Goal: Information Seeking & Learning: Learn about a topic

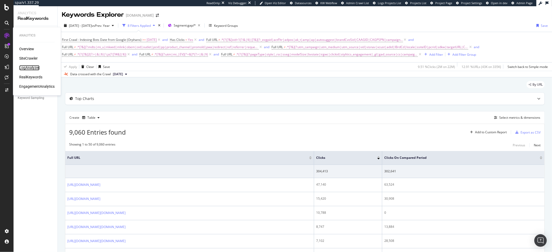
click at [37, 66] on div "LogAnalyzer" at bounding box center [29, 67] width 20 height 5
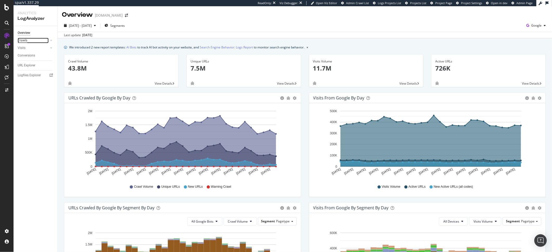
click at [23, 40] on div "Crawls" at bounding box center [23, 40] width 10 height 5
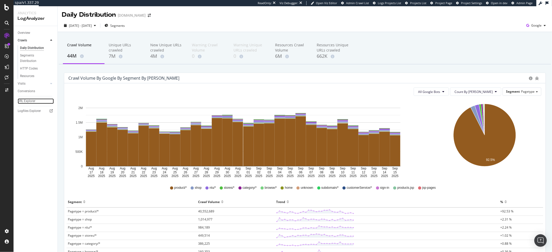
click at [37, 103] on link "URL Explorer" at bounding box center [36, 100] width 36 height 5
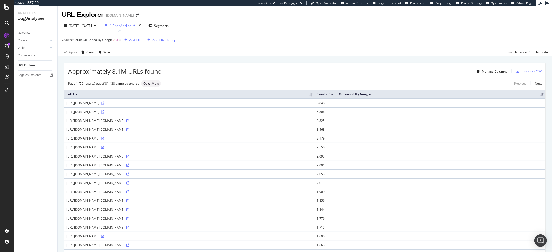
click at [231, 49] on div "Apply Clear Save Switch back to Simple mode" at bounding box center [305, 52] width 494 height 9
click at [89, 27] on span "2025 Aug. 17th - Sep. 15th" at bounding box center [80, 25] width 23 height 4
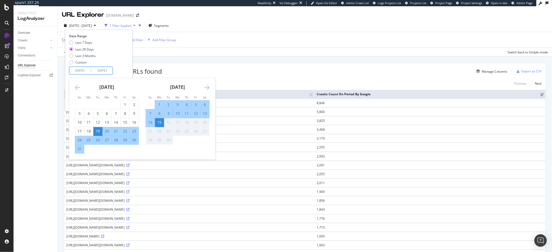
click at [78, 71] on input "2025/08/19" at bounding box center [79, 70] width 21 height 7
click at [73, 87] on div "August 2025 1 2 3 4 5 6 7 8 9 10 11 12 13 14 15 16 17 18 19 20 21 22 23 24 25 2…" at bounding box center [107, 115] width 71 height 75
click at [76, 87] on icon "Move backward to switch to the previous month." at bounding box center [77, 87] width 5 height 6
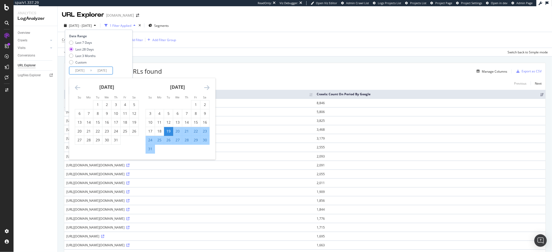
click at [76, 87] on icon "Move backward to switch to the previous month." at bounding box center [77, 87] width 5 height 6
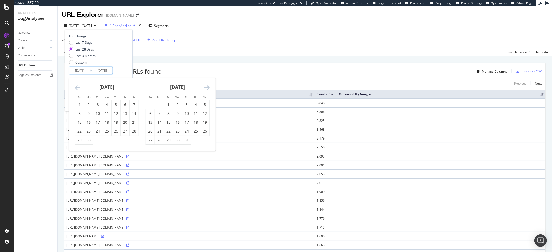
click at [76, 87] on icon "Move backward to switch to the previous month." at bounding box center [77, 87] width 5 height 6
click at [97, 107] on div "1" at bounding box center [97, 104] width 9 height 5
type input "2025/04/01"
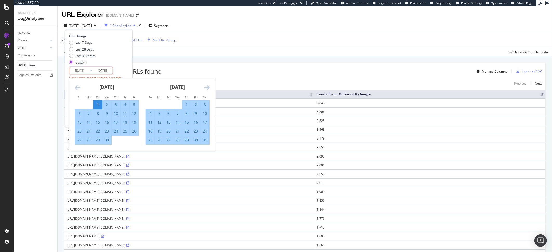
click at [110, 143] on div "30" at bounding box center [106, 140] width 9 height 9
type input "2025/04/30"
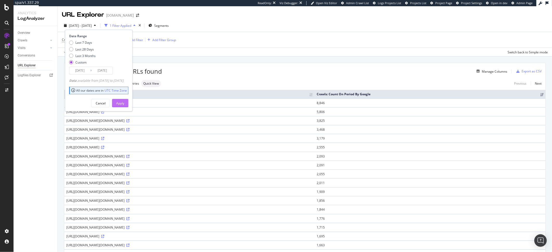
click at [124, 104] on div "Apply" at bounding box center [120, 103] width 8 height 4
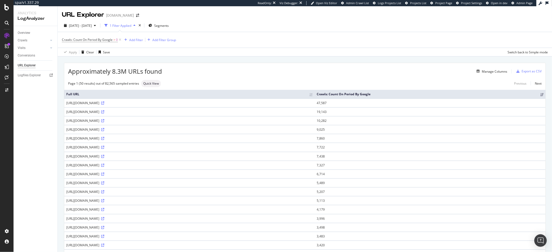
click at [166, 40] on div "Add Filter Group" at bounding box center [164, 40] width 24 height 4
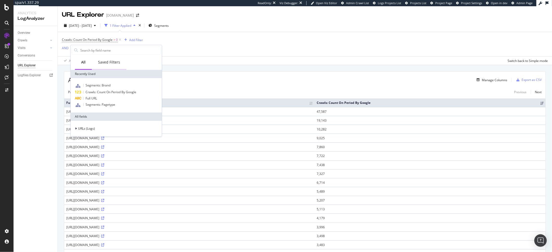
click at [107, 64] on div "Saved Filters" at bounding box center [109, 62] width 22 height 5
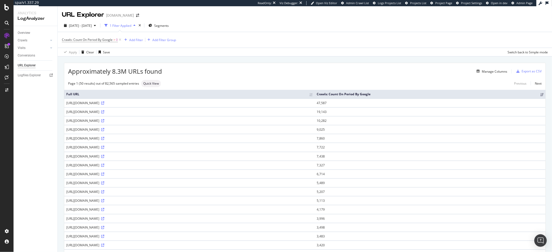
click at [198, 54] on div "Crawls: Count On Period By Google > 0 Add Filter Add Filter Group Apply Clear S…" at bounding box center [305, 44] width 486 height 24
click at [158, 38] on div "Add Filter Group" at bounding box center [164, 40] width 24 height 4
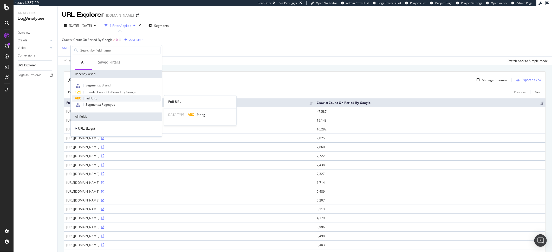
click at [106, 96] on div "Full URL" at bounding box center [116, 98] width 89 height 6
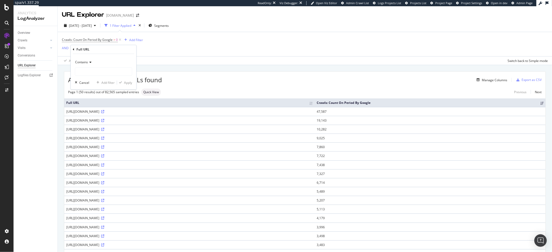
click at [79, 63] on span "Contains" at bounding box center [81, 62] width 13 height 4
click at [196, 50] on div "Crawls: Count On Period By Google > 0 Add Filter AND Add Filter" at bounding box center [305, 44] width 486 height 24
click at [90, 49] on div "missing value" at bounding box center [100, 49] width 20 height 4
click at [85, 62] on span "Contains" at bounding box center [81, 62] width 13 height 4
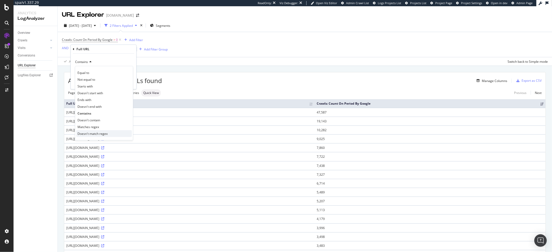
click at [94, 131] on span "Doesn't match regex" at bounding box center [92, 133] width 30 height 4
click at [83, 71] on input "text" at bounding box center [103, 71] width 57 height 8
paste input ".*(?:[?&]vid=1(?:&|$)|[?&](?:_ezgpid|actFltr|adpos|ak_t|amp|ap|autosuggest|bran…"
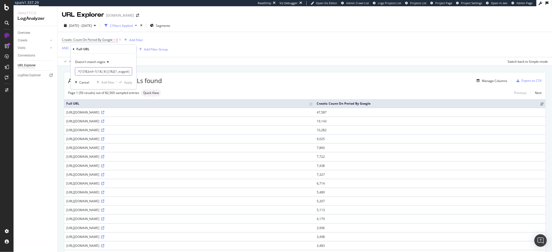
scroll to position [0, 547]
type input ".*(?:[?&]vid=1(?:&|$)|[?&](?:_ezgpid|actFltr|adpos|ak_t|amp|ap|autosuggest|bran…"
click at [130, 85] on div "Doesn't match regex .*(?:[?&]vid=1(?:&|$)|[?&](?:_ezgpid|actFltr|adpos|ak_t|amp…" at bounding box center [104, 71] width 66 height 35
click at [130, 84] on div "Apply" at bounding box center [128, 82] width 8 height 4
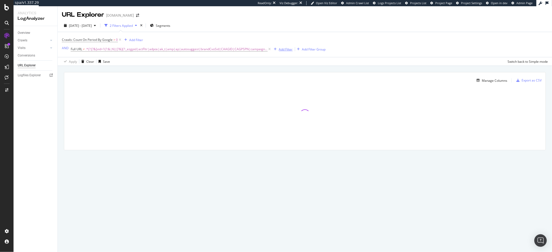
click at [282, 49] on div "Add Filter" at bounding box center [286, 49] width 14 height 4
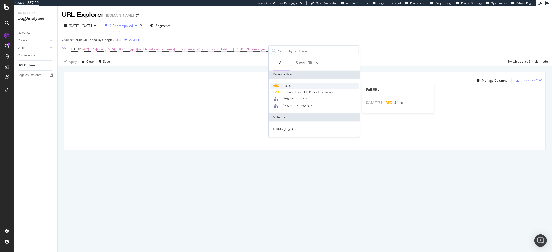
click at [286, 85] on span "Full URL" at bounding box center [288, 85] width 11 height 4
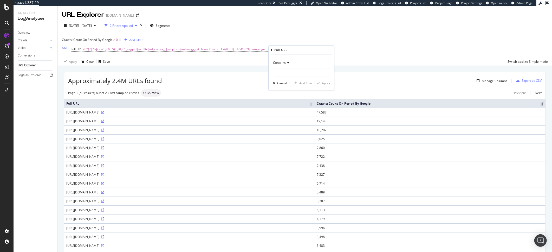
click at [279, 66] on div "Contains" at bounding box center [301, 63] width 57 height 8
click at [300, 133] on span "Doesn't match regex" at bounding box center [290, 134] width 30 height 4
click at [279, 69] on input "text" at bounding box center [301, 72] width 57 height 8
paste input ".*[?&](?:mdts|mi_u|mkwid|mlink|obem|oid|outlet|pcid|pp|product_channel|promoId|…"
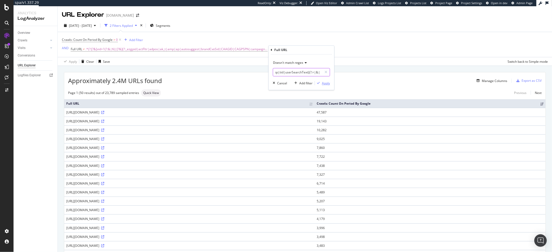
type input ".*[?&](?:mdts|mi_u|mkwid|mlink|obem|oid|outlet|pcid|pp|product_channel|promoId|…"
click at [328, 84] on div "Apply" at bounding box center [326, 83] width 8 height 4
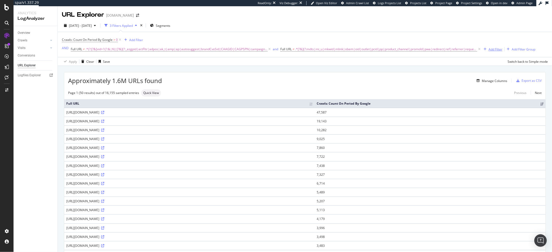
click at [490, 50] on div "Add Filter" at bounding box center [496, 49] width 14 height 4
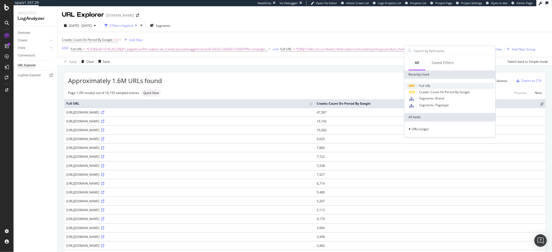
click at [440, 85] on div "Full URL" at bounding box center [449, 86] width 89 height 6
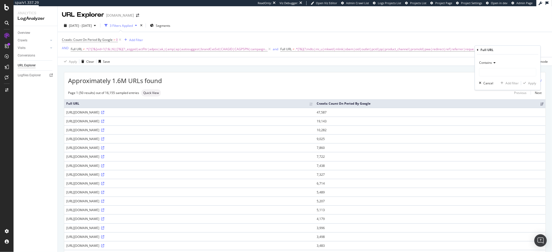
click at [490, 61] on span "Contains" at bounding box center [485, 63] width 13 height 4
click at [494, 133] on span "Doesn't match regex" at bounding box center [497, 134] width 30 height 4
click at [494, 72] on input "text" at bounding box center [507, 72] width 57 height 8
paste input ".*[?&](?:utm_campaign|utm_medium|utm_source|vid|visnav|xcust|adid|lBrdCd|locale…"
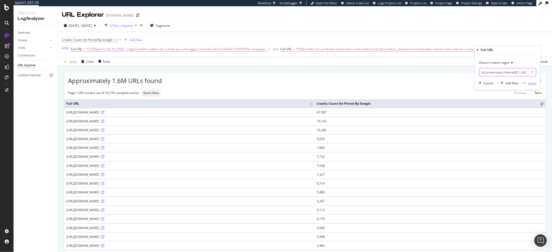
type input ".*[?&](?:utm_campaign|utm_medium|utm_source|vid|visnav|xcust|adid|lBrdCd|locale…"
click at [530, 83] on div "Apply" at bounding box center [532, 83] width 8 height 4
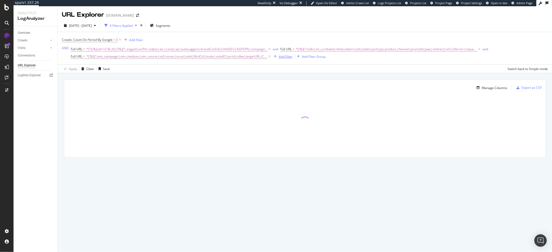
click at [285, 59] on div "Add Filter" at bounding box center [286, 56] width 14 height 4
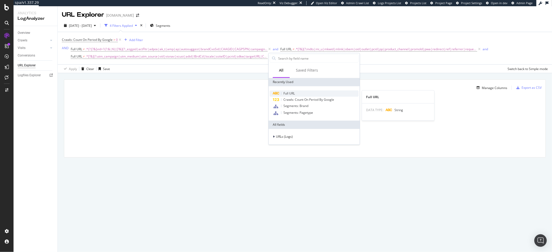
click at [295, 92] on div "Full URL" at bounding box center [314, 93] width 89 height 6
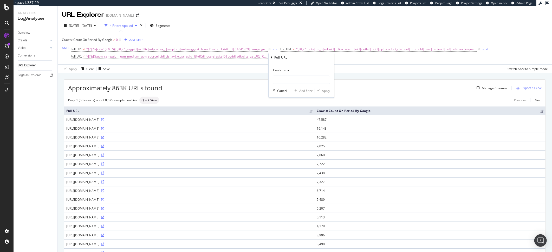
click at [283, 67] on div "Contains" at bounding box center [301, 70] width 57 height 8
drag, startPoint x: 307, startPoint y: 140, endPoint x: 305, endPoint y: 135, distance: 5.0
click at [307, 140] on div "Doesn't match regex" at bounding box center [302, 141] width 56 height 7
click at [278, 82] on input "text" at bounding box center [301, 79] width 57 height 8
paste input ".*(?:[?&]2(?:=|&|$)|\.js(?:[?#&]|$))"
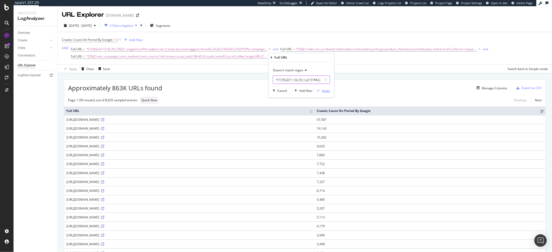
scroll to position [0, 3]
type input ".*(?:[?&]2(?:=|&|$)|\.js(?:[?#&]|$))"
click at [327, 89] on div "Apply" at bounding box center [326, 90] width 8 height 4
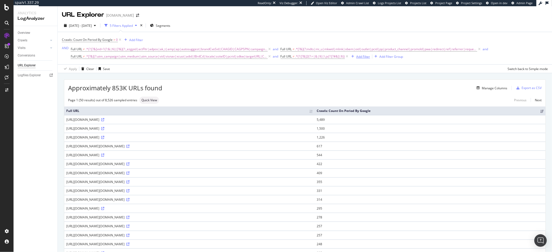
click at [357, 57] on div "Add Filter" at bounding box center [363, 56] width 14 height 4
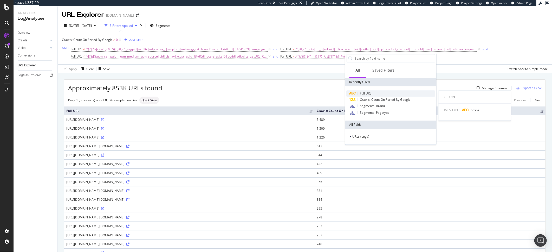
click at [381, 94] on div "Full URL" at bounding box center [390, 93] width 89 height 6
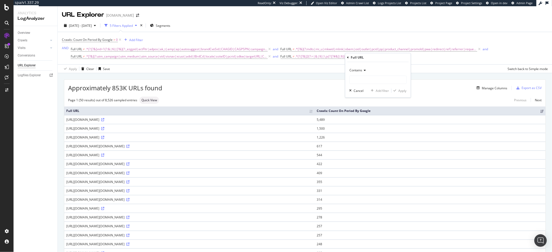
click at [364, 70] on icon at bounding box center [364, 70] width 4 height 3
click at [370, 138] on div "Doesn't match regex" at bounding box center [379, 141] width 56 height 7
click at [354, 79] on input "text" at bounding box center [378, 79] width 57 height 8
paste input ".*[?&](?:utm|mi_|EV)[^=&]*(?:=|&|$)"
type input ".*[?&](?:utm|mi_|EV)[^=&]*(?:=|&|$)"
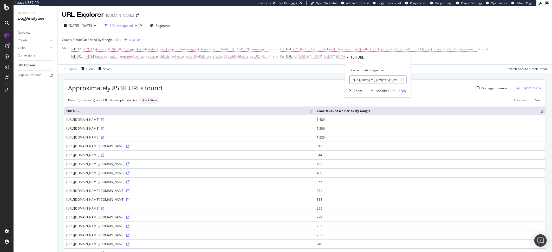
scroll to position [0, 8]
click at [401, 91] on div "Apply" at bounding box center [403, 90] width 8 height 4
click at [440, 57] on div "Add Filter" at bounding box center [445, 56] width 14 height 4
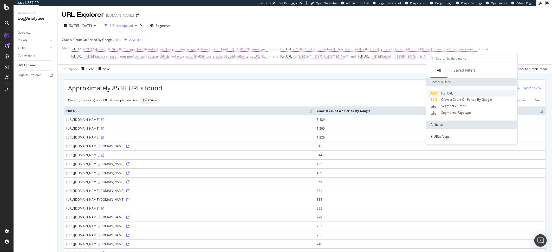
click at [456, 94] on div "Full URL" at bounding box center [471, 93] width 89 height 6
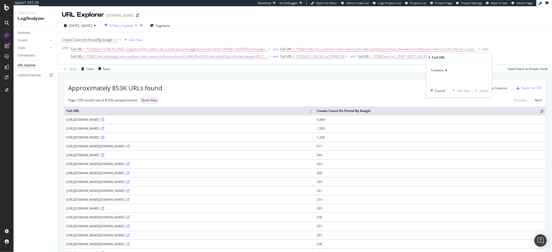
click at [441, 68] on span "Contains" at bounding box center [437, 70] width 13 height 4
click at [445, 140] on span "Doesn't match regex" at bounding box center [448, 142] width 30 height 4
click at [439, 80] on input "text" at bounding box center [459, 79] width 57 height 8
paste input ".*(?:[?&](?:pageType|style|_rsc|sseg|modelSize|bvstate|irgwc|clickid|stylitics_…"
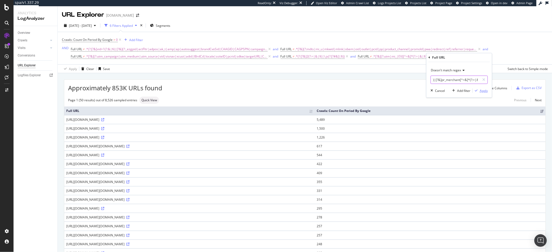
type input ".*(?:[?&](?:pageType|style|_rsc|sseg|modelSize|bvstate|irgwc|clickid|stylitics_…"
click at [485, 93] on div "Apply" at bounding box center [484, 90] width 8 height 4
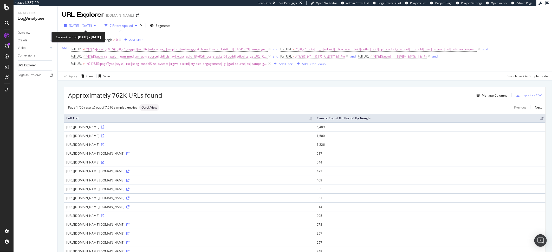
click at [77, 26] on span "2025 Apr. 1st - Apr. 30th" at bounding box center [80, 25] width 23 height 4
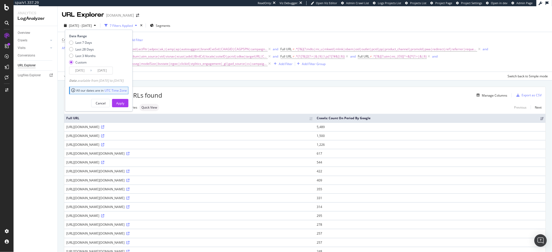
click at [81, 73] on input "2025/04/01" at bounding box center [79, 70] width 21 height 7
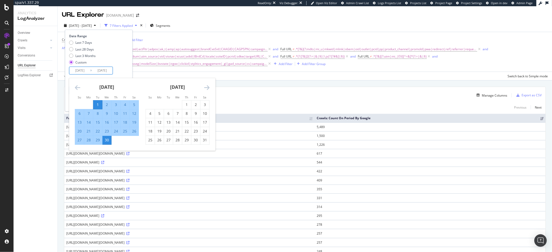
click at [202, 86] on div "[DATE]" at bounding box center [178, 89] width 64 height 22
click at [206, 86] on icon "Move forward to switch to the next month." at bounding box center [206, 87] width 5 height 6
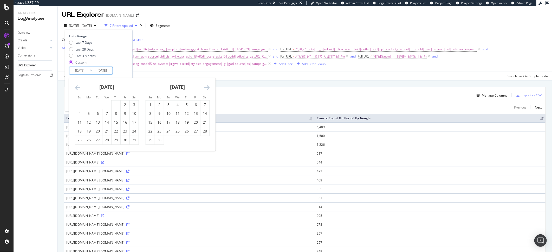
click at [206, 86] on icon "Move forward to switch to the next month." at bounding box center [206, 87] width 5 height 6
click at [210, 85] on div "July 2025 1 2 3 4 5 6 7 8 9 10 11 12 13 14 15 16 17 18 19 20 21 22 23 24 25 26 …" at bounding box center [177, 111] width 71 height 67
click at [208, 87] on icon "Move forward to switch to the next month." at bounding box center [206, 87] width 5 height 6
click at [192, 103] on div "1" at bounding box center [195, 104] width 9 height 5
type input "2025/08/01"
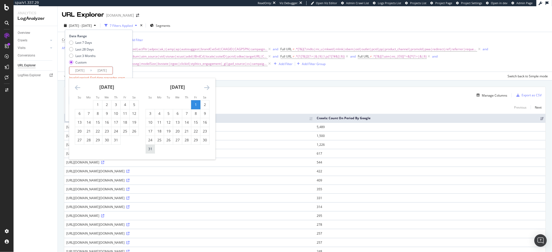
click at [152, 146] on div "31" at bounding box center [150, 148] width 9 height 5
type input "2025/08/31"
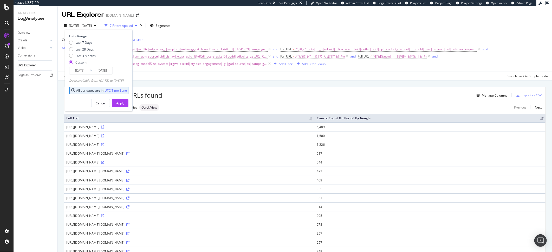
click at [129, 107] on div "Date Range Last 7 Days Last 28 Days Last 3 Months Custom 2025/08/01 Navigate fo…" at bounding box center [99, 71] width 68 height 82
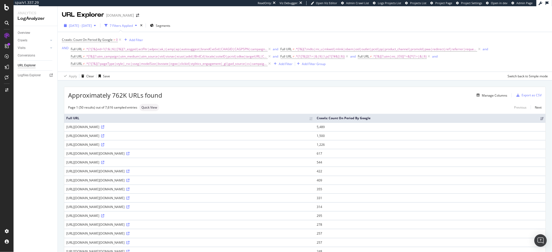
click at [92, 26] on span "2025 Apr. 1st - Apr. 30th" at bounding box center [80, 25] width 23 height 4
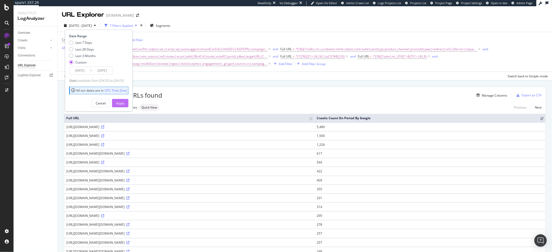
click at [124, 101] on div "Apply" at bounding box center [120, 103] width 8 height 4
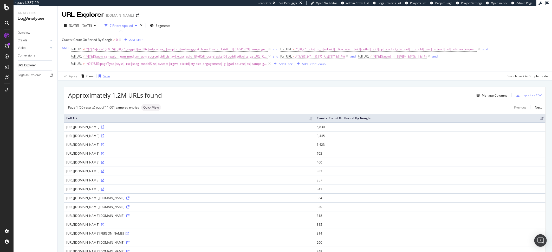
click at [105, 78] on div "Save" at bounding box center [106, 76] width 7 height 4
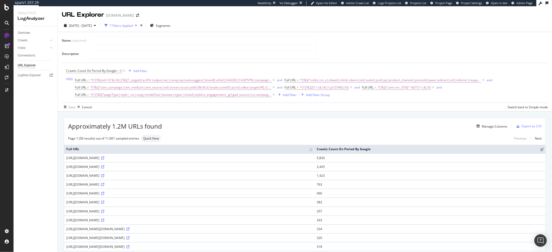
click at [105, 78] on span ".*(?:[?&]vid=1(?:&|$)|[?&](?:_ezgpid|actFltr|adpos|ak_t|amp|ap|autosuggest|bran…" at bounding box center [181, 79] width 182 height 7
click at [101, 39] on input "text" at bounding box center [204, 41] width 226 height 8
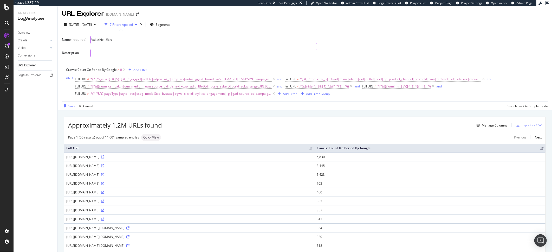
type input "Valuable URLs"
click at [132, 53] on input "text" at bounding box center [204, 53] width 226 height 8
type input "d"
click at [118, 39] on input "Valuable URLs" at bounding box center [204, 40] width 226 height 8
type input "Valuable URLs (with orphans)"
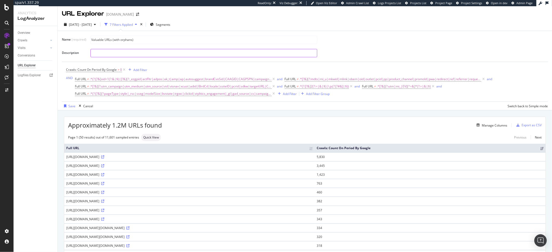
click at [99, 50] on input "text" at bounding box center [204, 53] width 226 height 8
type input "excluding all non-valuable params"
click at [68, 108] on div "Save" at bounding box center [71, 106] width 7 height 4
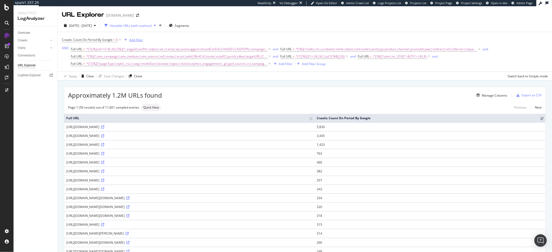
click at [137, 40] on div "Add Filter" at bounding box center [136, 40] width 14 height 4
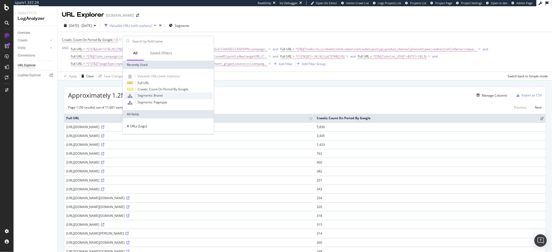
click at [164, 95] on div "Segments: Brand" at bounding box center [168, 95] width 89 height 7
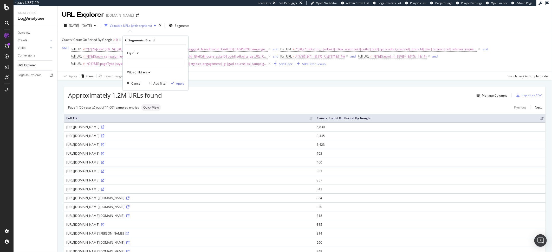
click at [137, 62] on div at bounding box center [155, 63] width 57 height 8
click at [152, 79] on span "1,479,870 URLS" at bounding box center [151, 78] width 24 height 4
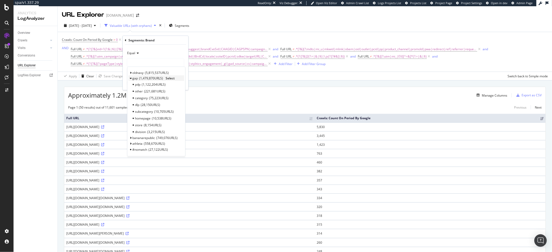
click at [174, 79] on span "Select" at bounding box center [170, 78] width 9 height 4
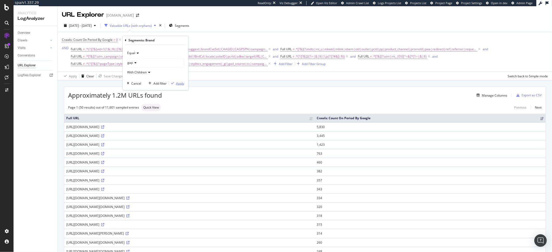
click at [181, 84] on div "Apply" at bounding box center [180, 83] width 8 height 4
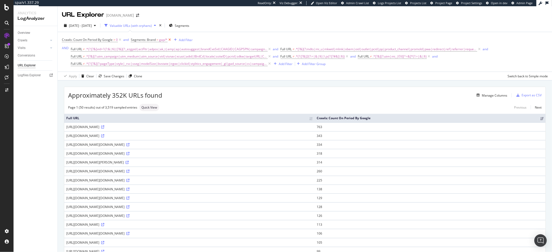
click at [171, 40] on icon at bounding box center [169, 39] width 4 height 5
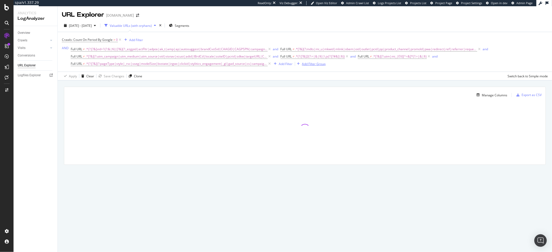
click at [307, 66] on div "Add Filter Group" at bounding box center [314, 64] width 24 height 4
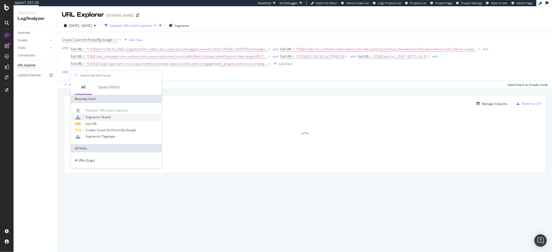
click at [113, 116] on div "Segments: Brand" at bounding box center [116, 117] width 89 height 7
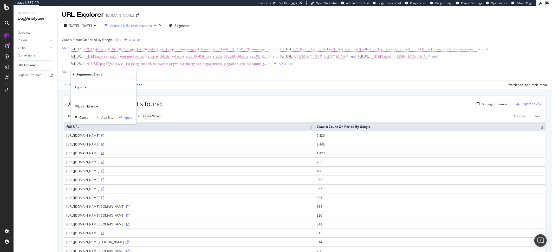
click at [83, 98] on div at bounding box center [103, 97] width 57 height 8
click at [94, 111] on span "1,479,870 URLS" at bounding box center [99, 112] width 24 height 4
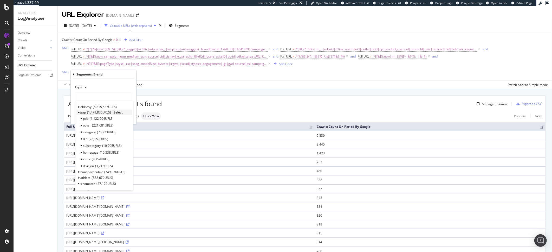
click at [121, 112] on span "Select" at bounding box center [118, 112] width 9 height 4
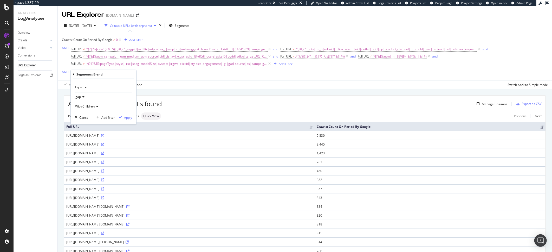
click at [129, 115] on div "Apply" at bounding box center [128, 117] width 8 height 4
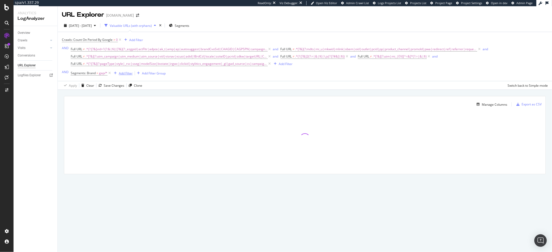
click at [125, 75] on div "Add Filter" at bounding box center [126, 73] width 14 height 4
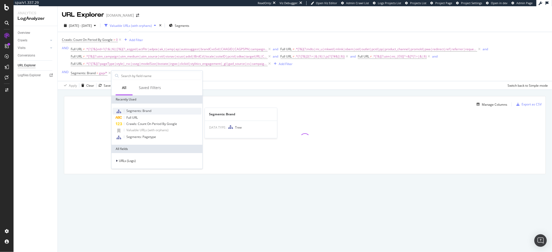
click at [146, 111] on span "Segments: Brand" at bounding box center [138, 110] width 25 height 4
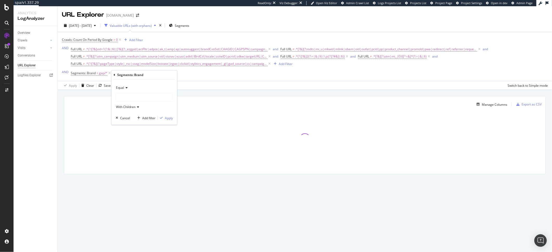
click at [128, 97] on div at bounding box center [144, 97] width 57 height 8
click at [160, 123] on span "Select" at bounding box center [161, 124] width 9 height 4
click at [171, 117] on div "Apply" at bounding box center [169, 118] width 8 height 4
click at [114, 75] on div "and" at bounding box center [115, 73] width 5 height 4
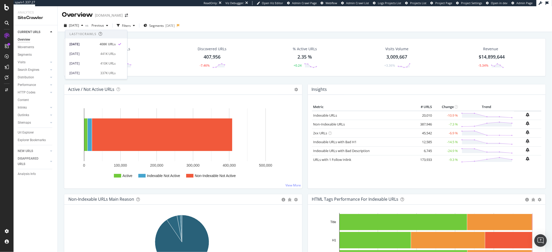
scroll to position [90, 0]
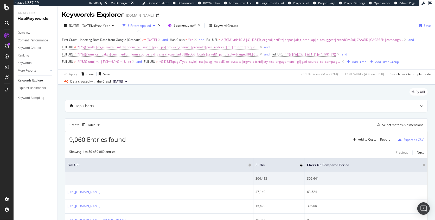
click at [424, 25] on div "Save" at bounding box center [427, 25] width 7 height 4
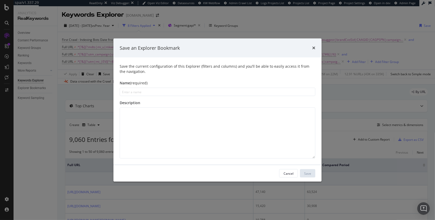
click at [317, 48] on div "Save an Explorer Bookmark" at bounding box center [217, 47] width 208 height 19
click at [314, 48] on icon "times" at bounding box center [313, 48] width 3 height 4
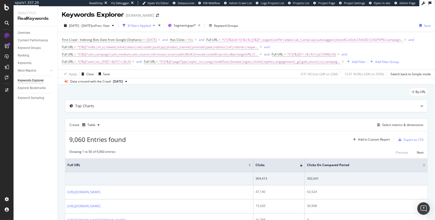
click at [255, 39] on span ".*(?:[?&]vid=1(?:&|$)|[?&](?:_ezgpid|actFltr|adpos|ak_t|amp|ap|autosuggest|bran…" at bounding box center [312, 39] width 182 height 7
click at [229, 62] on input ".*(?:[?&]vid=1(?:&|$)|[?&](?:_ezgpid|actFltr|adpos|ak_t|amp|ap|autosuggest|bran…" at bounding box center [241, 61] width 49 height 8
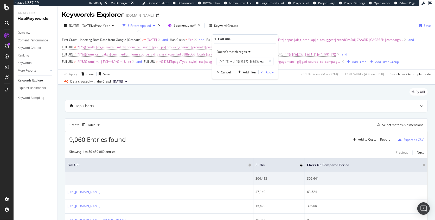
click at [170, 94] on div "By URL" at bounding box center [246, 93] width 362 height 11
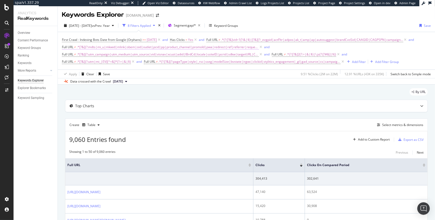
click at [108, 47] on span ".*[?&](?:mdts|mi_u|mkwid|mlink|obem|oid|outlet|pcid|pp|product_channel|promoId|…" at bounding box center [168, 46] width 182 height 7
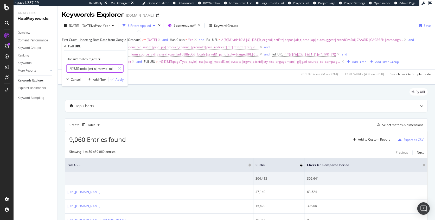
click at [80, 70] on input ".*[?&](?:mdts|mi_u|mkwid|mlink|obem|oid|outlet|pcid|pp|product_channel|promoId|…" at bounding box center [91, 68] width 49 height 8
click at [266, 76] on div "Apply Clear Save 9.51 % Clicks ( 2M on 22M ) 12.91 % URLs ( 43K on 335K ) Switc…" at bounding box center [246, 73] width 377 height 9
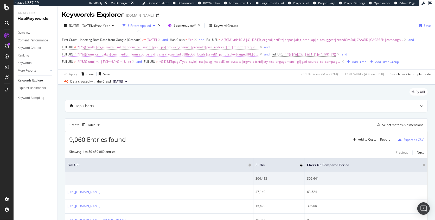
click at [127, 54] on span ".*[?&](?:utm_campaign|utm_medium|utm_source|vid|visnav|xcust|adid|lBrdCd|locale…" at bounding box center [168, 54] width 182 height 7
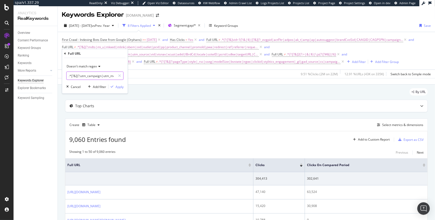
click at [94, 74] on input ".*[?&](?:utm_campaign|utm_medium|utm_source|vid|visnav|xcust|adid|lBrdCd|locale…" at bounding box center [91, 76] width 49 height 8
click at [181, 90] on div "By URL" at bounding box center [246, 93] width 362 height 11
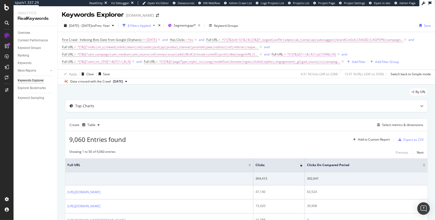
click at [295, 55] on span ".*(?:[?&]2(?:=|&|$)|\.js(?:[?#&]|$))" at bounding box center [311, 54] width 50 height 7
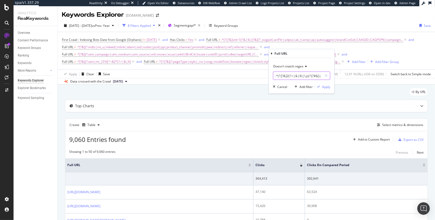
click at [282, 77] on input ".*(?:[?&]2(?:=|&|$)|\.js(?:[?#&]|$))" at bounding box center [297, 76] width 49 height 8
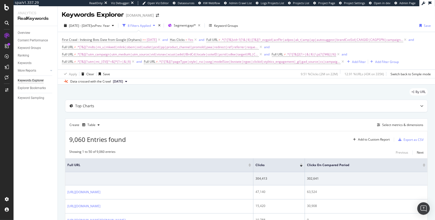
click at [360, 21] on div "2025 May. 5th - Aug. 24th vs Prev. Year 8 Filters Applied Segment: gap/* Keywor…" at bounding box center [246, 26] width 377 height 10
click at [131, 58] on span ".*[?&](?:utm|mi_|EV)[^=&]*(?:=|&|$)" at bounding box center [104, 61] width 54 height 7
click at [360, 76] on input ".*[?&](?:utm|mi_|EV)[^=&]*(?:=|&|$)" at bounding box center [374, 76] width 49 height 8
click at [331, 63] on div "First Crawl - Indexing Bots Date from Google (Orphans) >= 2025-05-06 and Has Cl…" at bounding box center [246, 50] width 369 height 29
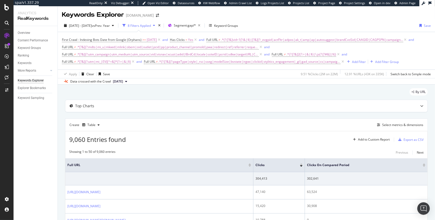
click at [331, 63] on div "First Crawl - Indexing Bots Date from Google (Orphans) >= 2025-05-06 and Has Cl…" at bounding box center [246, 50] width 369 height 29
click at [173, 61] on span ".*(?:[?&](?:pageType|style|_rsc|sseg|modelSize|bvstate|irgwc|clickid|stylitics_…" at bounding box center [249, 61] width 182 height 7
click at [81, 84] on input ".*(?:[?&](?:pageType|style|_rsc|sseg|modelSize|bvstate|irgwc|clickid|stylitics_…" at bounding box center [91, 83] width 49 height 8
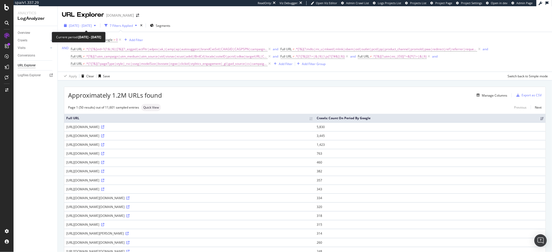
click at [72, 25] on span "[DATE] - [DATE]" at bounding box center [80, 25] width 23 height 4
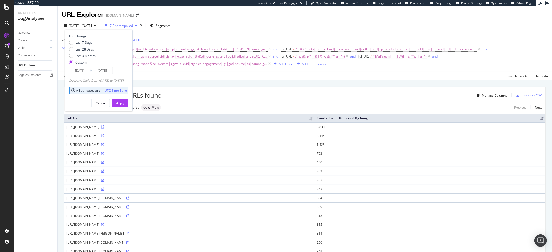
click at [86, 73] on input "2025/08/01" at bounding box center [79, 70] width 21 height 7
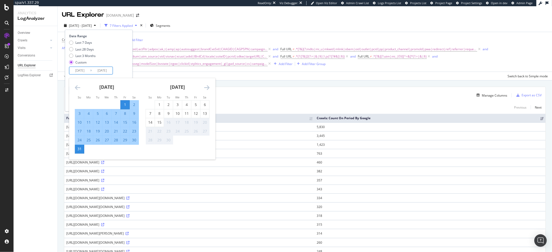
click at [75, 89] on icon "Move backward to switch to the previous month." at bounding box center [77, 87] width 5 height 6
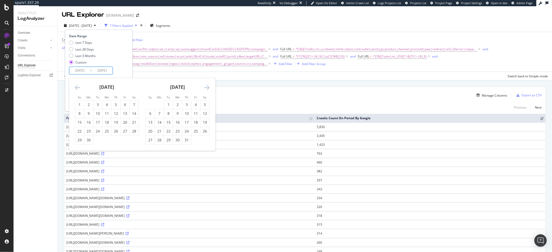
click at [75, 89] on icon "Move backward to switch to the previous month." at bounding box center [77, 87] width 5 height 6
click at [96, 106] on div "1" at bounding box center [97, 104] width 9 height 5
type input "2025/04/01"
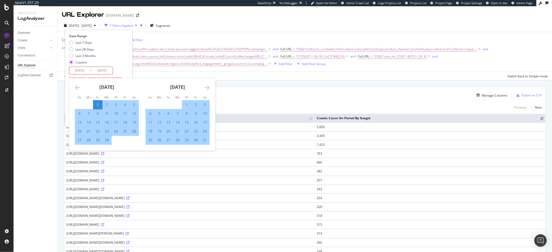
click at [107, 141] on div "30" at bounding box center [106, 139] width 9 height 5
type input "2025/04/30"
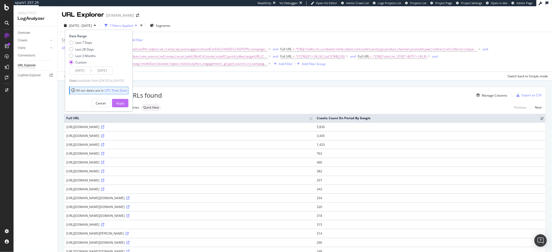
click at [124, 105] on div "Apply" at bounding box center [120, 103] width 8 height 4
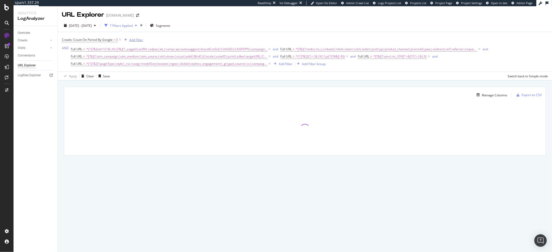
click at [135, 39] on div "Add Filter" at bounding box center [136, 40] width 14 height 4
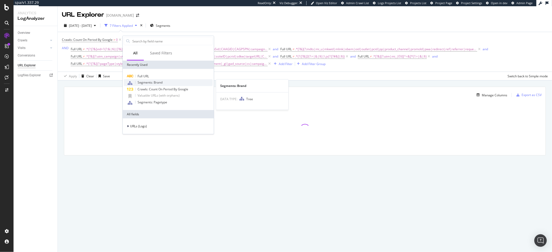
click at [153, 84] on span "Segments: Brand" at bounding box center [150, 82] width 25 height 4
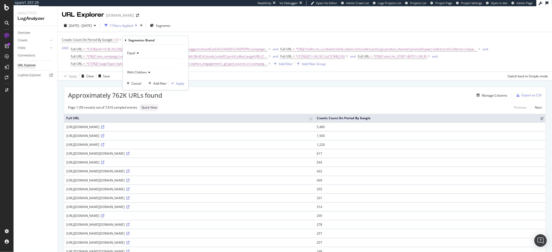
click at [141, 66] on div at bounding box center [155, 63] width 57 height 8
click at [173, 79] on span "Select" at bounding box center [170, 78] width 9 height 4
click at [177, 82] on div "Apply" at bounding box center [180, 83] width 8 height 4
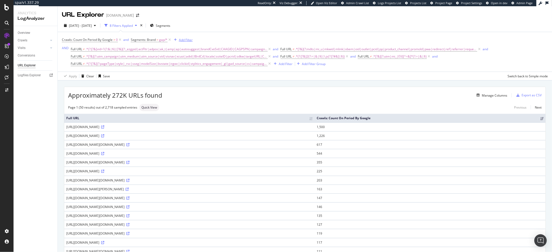
click at [185, 41] on div "Add Filter" at bounding box center [186, 40] width 14 height 4
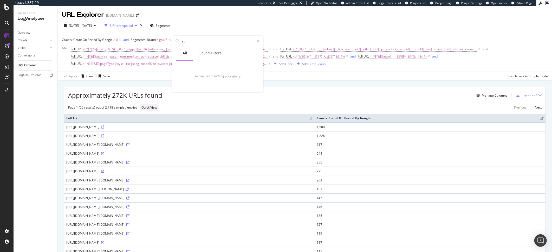
type input "a"
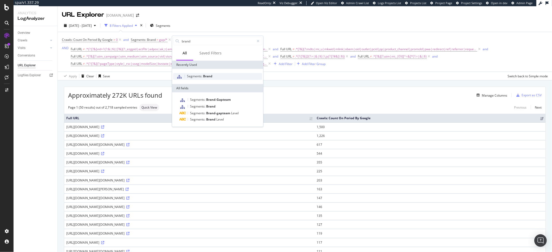
type input "brand"
click at [193, 77] on span "Segments:" at bounding box center [195, 76] width 16 height 4
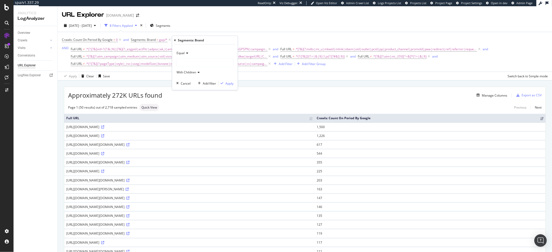
click at [183, 67] on div "Equal With Children" at bounding box center [204, 63] width 57 height 28
click at [186, 65] on div at bounding box center [205, 63] width 57 height 8
click at [240, 39] on div "Crawls: Count On Period By Google > 0 and Segments: Brand = gap/* and Segments:…" at bounding box center [305, 51] width 486 height 31
click at [212, 38] on icon at bounding box center [211, 39] width 4 height 5
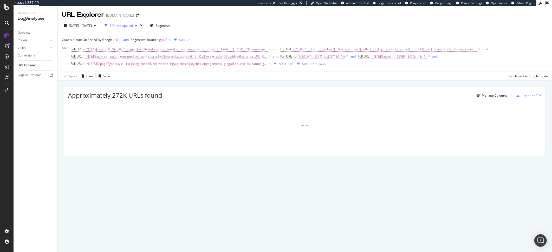
click at [256, 36] on div "Crawls: Count On Period By Google > 0 and Segments: Brand = gap/* Add Filter AN…" at bounding box center [305, 51] width 486 height 31
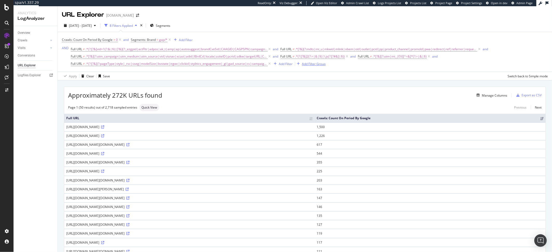
click at [312, 64] on div "Add Filter Group" at bounding box center [314, 64] width 24 height 4
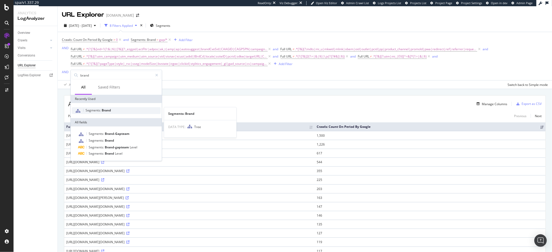
click at [99, 111] on span "Segments:" at bounding box center [94, 110] width 16 height 4
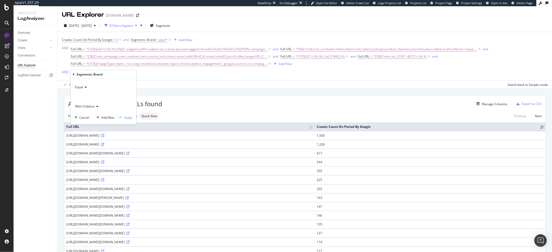
click at [84, 93] on div at bounding box center [103, 97] width 57 height 8
click at [86, 117] on div "Cancel" at bounding box center [84, 117] width 10 height 4
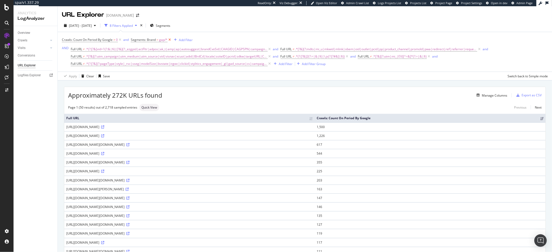
click at [169, 40] on icon at bounding box center [169, 39] width 4 height 5
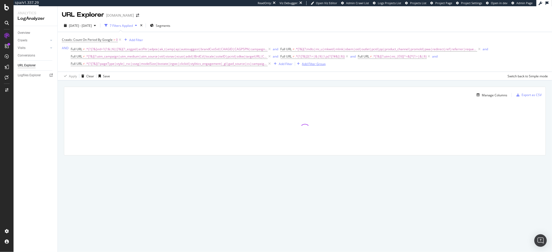
click at [311, 67] on div "Add Filter Group" at bounding box center [310, 64] width 31 height 6
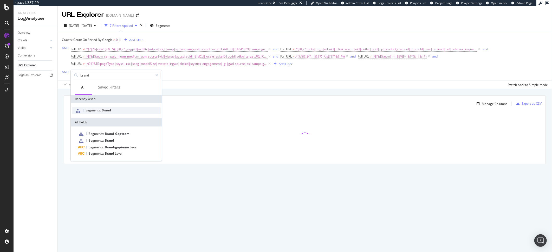
click at [114, 108] on div "Segments: Brand" at bounding box center [116, 110] width 89 height 7
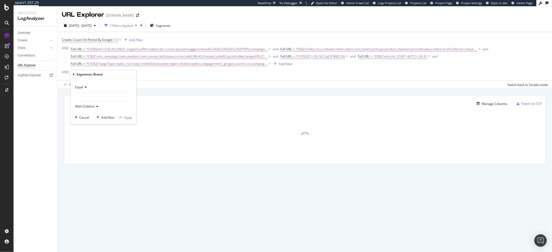
click at [82, 96] on div at bounding box center [103, 97] width 57 height 8
click at [93, 111] on span "2,947,221 URLS" at bounding box center [99, 112] width 24 height 4
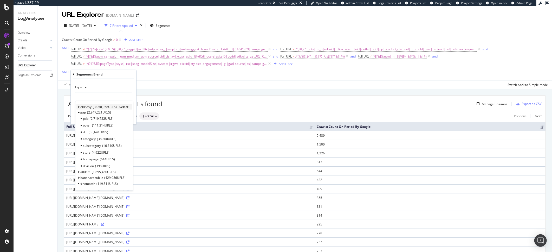
click at [127, 107] on span "Select" at bounding box center [123, 107] width 9 height 4
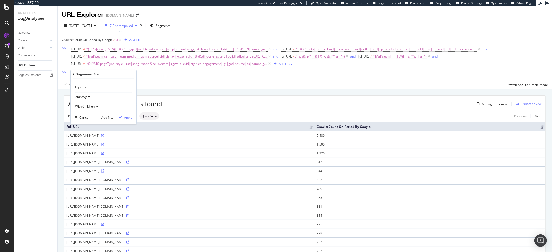
click at [126, 116] on div "Apply" at bounding box center [128, 117] width 8 height 4
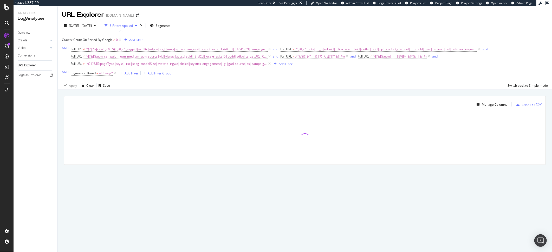
click at [129, 77] on div "Segments: Brand = oldnavy/* Add Filter Add Filter Group" at bounding box center [121, 72] width 101 height 7
click at [130, 73] on div "Add Filter" at bounding box center [132, 73] width 14 height 4
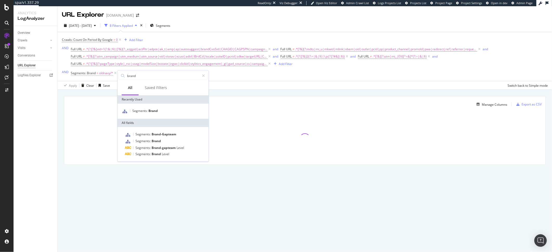
click at [101, 75] on span "oldnavy/*" at bounding box center [106, 72] width 14 height 7
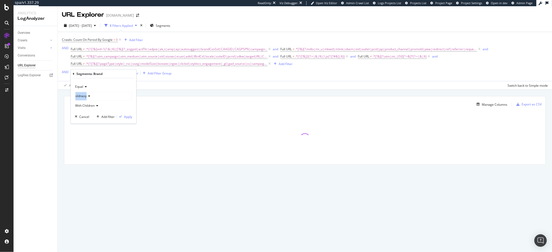
click at [88, 92] on div "oldnavy" at bounding box center [103, 96] width 57 height 8
click at [90, 111] on span "2,947,221 URLS" at bounding box center [99, 111] width 24 height 4
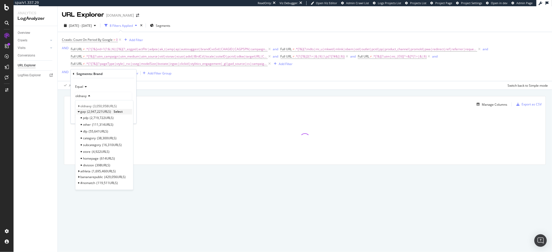
click at [118, 112] on span "Select" at bounding box center [118, 111] width 9 height 4
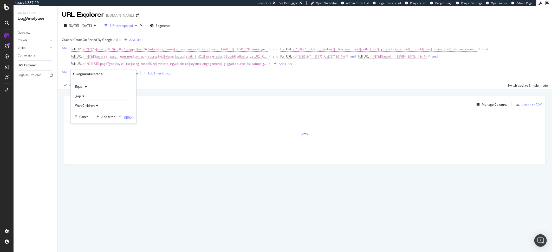
click at [126, 116] on div "Apply" at bounding box center [128, 116] width 8 height 4
click at [133, 75] on div "Add Filter Add Filter Group" at bounding box center [139, 73] width 54 height 6
click at [126, 75] on div "Add Filter" at bounding box center [126, 73] width 14 height 4
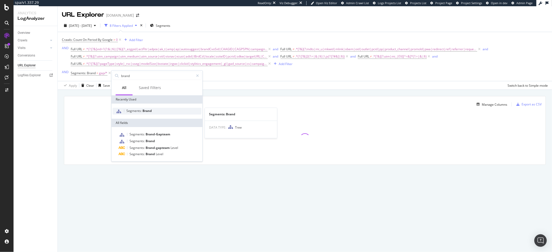
click at [138, 110] on span "Segments:" at bounding box center [134, 110] width 16 height 4
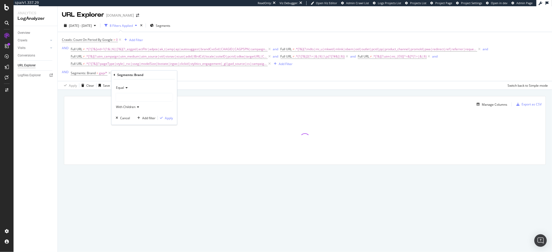
click at [127, 99] on div at bounding box center [144, 97] width 57 height 8
click at [126, 117] on span "athleta" at bounding box center [126, 118] width 10 height 4
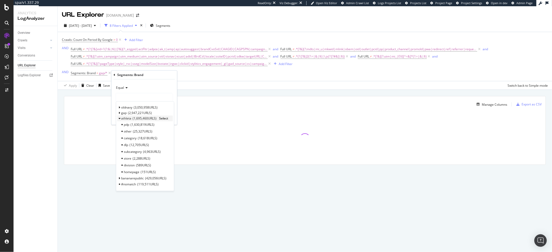
click at [161, 118] on span "Select" at bounding box center [163, 118] width 9 height 4
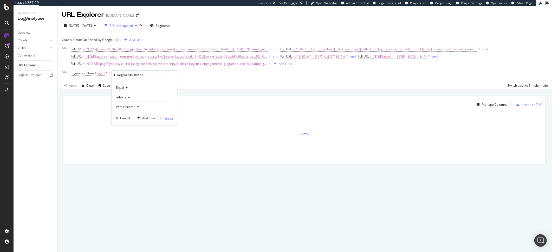
click at [166, 118] on div "Apply" at bounding box center [169, 118] width 8 height 4
click at [114, 74] on div "and" at bounding box center [115, 73] width 5 height 4
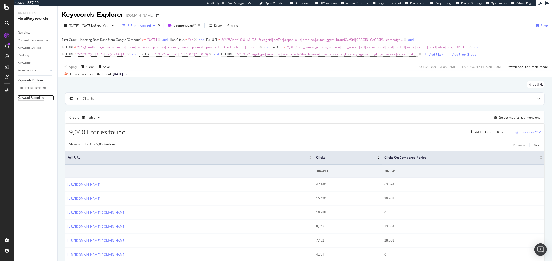
click at [33, 99] on div "Keyword Sampling" at bounding box center [31, 97] width 27 height 5
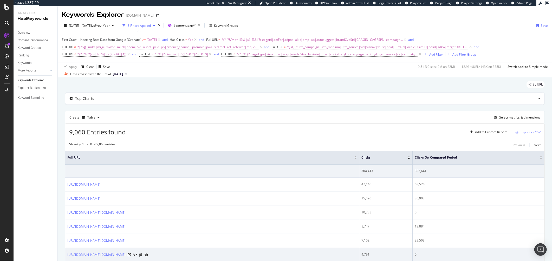
click at [343, 256] on div "[URL][DOMAIN_NAME][DOMAIN_NAME]" at bounding box center [212, 254] width 290 height 5
click at [343, 256] on div "https://www.gap.com/browse/product.do?pid=656903012" at bounding box center [212, 254] width 290 height 5
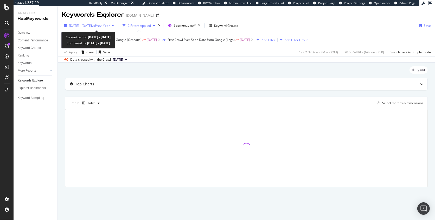
click at [92, 25] on span "[DATE] - [DATE]" at bounding box center [80, 25] width 23 height 4
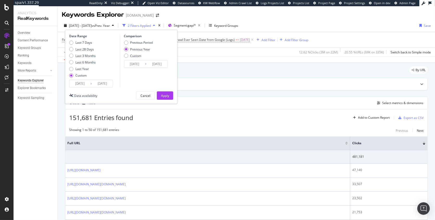
click at [105, 82] on input "[DATE]" at bounding box center [102, 83] width 21 height 7
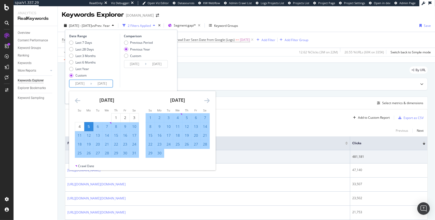
click at [208, 100] on icon "Move forward to switch to the next month." at bounding box center [206, 100] width 5 height 6
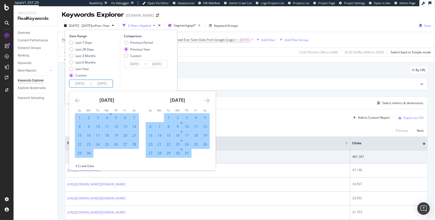
click at [208, 100] on icon "Move forward to switch to the next month." at bounding box center [206, 100] width 5 height 6
click at [207, 100] on icon "Move forward to switch to the next month." at bounding box center [206, 100] width 5 height 6
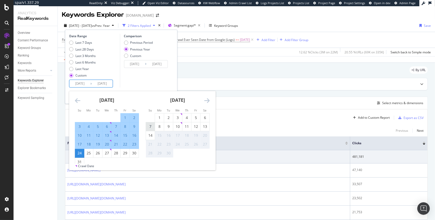
click at [150, 127] on div "7" at bounding box center [150, 126] width 9 height 5
type input "[DATE]"
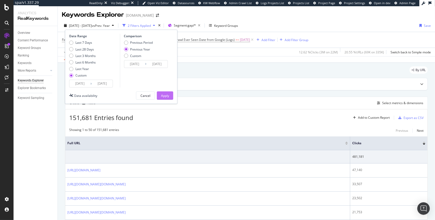
click at [167, 94] on div "Apply" at bounding box center [165, 95] width 8 height 4
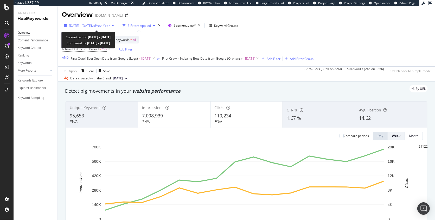
click at [99, 28] on div "[DATE] - [DATE] vs Prev. Year" at bounding box center [89, 26] width 54 height 8
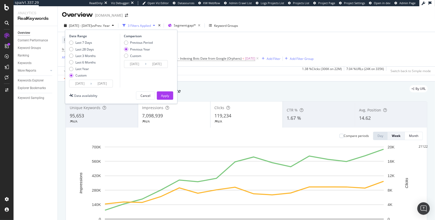
click at [82, 86] on input "[DATE]" at bounding box center [79, 83] width 21 height 7
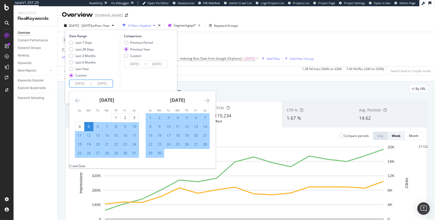
click at [107, 83] on input "[DATE]" at bounding box center [102, 83] width 21 height 7
click at [104, 84] on input "[DATE]" at bounding box center [102, 83] width 21 height 7
click at [102, 85] on input "[DATE]" at bounding box center [102, 83] width 21 height 7
click at [205, 101] on icon "Move forward to switch to the next month." at bounding box center [206, 100] width 5 height 6
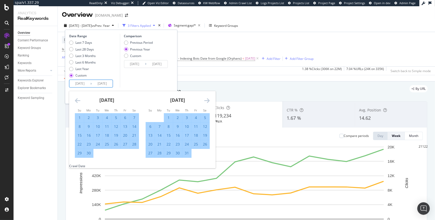
click at [205, 101] on icon "Move forward to switch to the next month." at bounding box center [206, 100] width 5 height 6
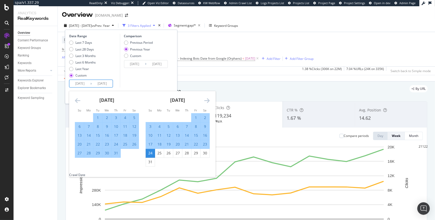
click at [205, 101] on icon "Move forward to switch to the next month." at bounding box center [206, 100] width 5 height 6
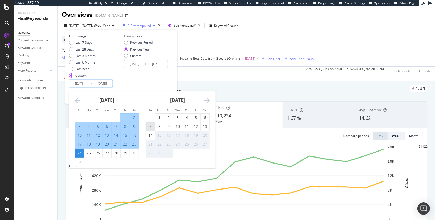
click at [152, 126] on div "7" at bounding box center [150, 126] width 9 height 5
type input "[DATE]"
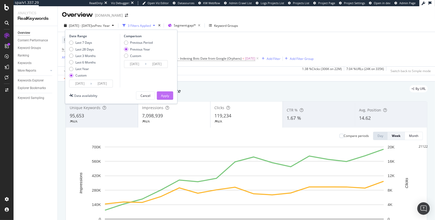
click at [166, 96] on div "Apply" at bounding box center [165, 95] width 8 height 4
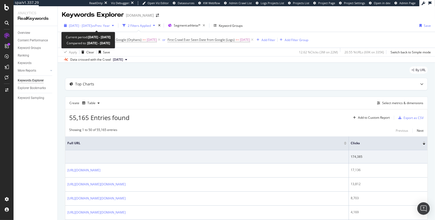
click at [92, 27] on span "[DATE] - [DATE]" at bounding box center [80, 25] width 23 height 4
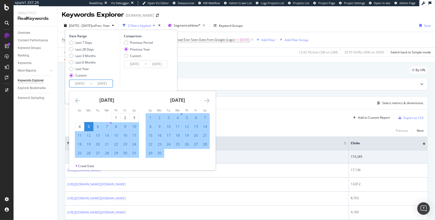
click at [101, 87] on input "[DATE]" at bounding box center [102, 83] width 21 height 7
click at [209, 102] on div "[DATE] 1 2 3 4 5 6 7 8 9 10 11 12 13 14 15 16 17 18 19 20 21 22 23 24 25 26 27 …" at bounding box center [177, 124] width 71 height 67
click at [208, 102] on icon "Move forward to switch to the next month." at bounding box center [206, 100] width 5 height 6
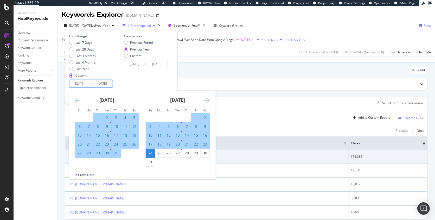
click at [208, 102] on icon "Move forward to switch to the next month." at bounding box center [206, 100] width 5 height 6
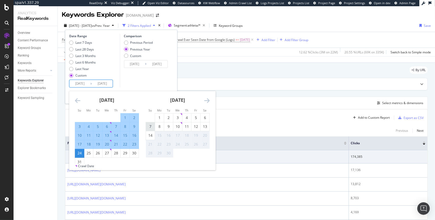
click at [152, 128] on div "7" at bounding box center [150, 126] width 9 height 5
type input "[DATE]"
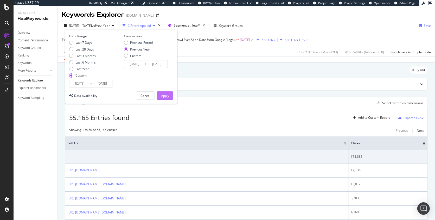
click at [160, 95] on button "Apply" at bounding box center [165, 95] width 16 height 8
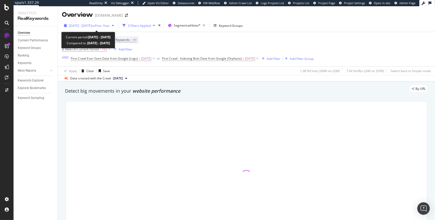
click at [92, 27] on span "[DATE] - [DATE]" at bounding box center [80, 25] width 23 height 4
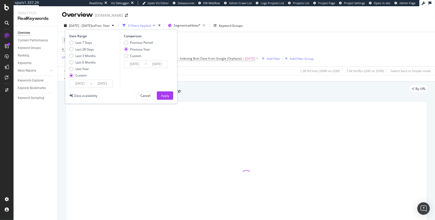
click at [81, 86] on input "[DATE]" at bounding box center [79, 83] width 21 height 7
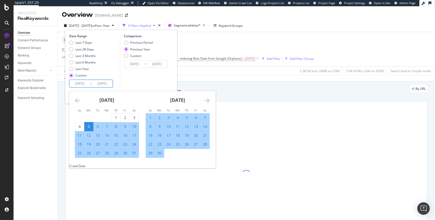
click at [211, 99] on div "[DATE] 1 2 3 4 5 6 7 8 9 10 11 12 13 14 15 16 17 18 19 20 21 22 23 24 25 26 27 …" at bounding box center [177, 124] width 71 height 67
click at [205, 102] on icon "Move forward to switch to the next month." at bounding box center [206, 100] width 5 height 6
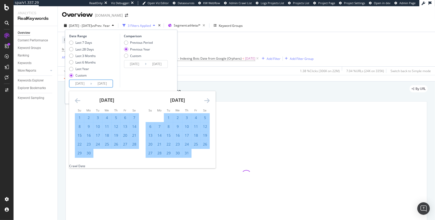
click at [205, 102] on icon "Move forward to switch to the next month." at bounding box center [206, 100] width 5 height 6
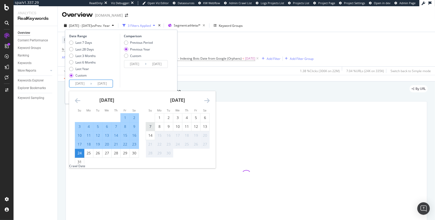
click at [149, 129] on div "7" at bounding box center [150, 126] width 9 height 5
type input "[DATE]"
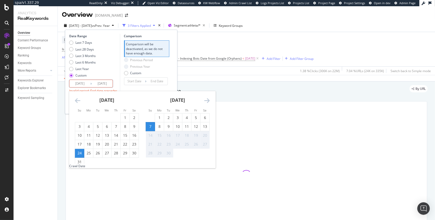
click at [80, 83] on input "[DATE]" at bounding box center [79, 83] width 21 height 7
click at [77, 82] on input "[DATE]" at bounding box center [79, 83] width 21 height 7
click at [105, 64] on div "Last 7 Days Last 28 Days Last 3 Months Last 6 Months Last Year Custom" at bounding box center [93, 59] width 49 height 39
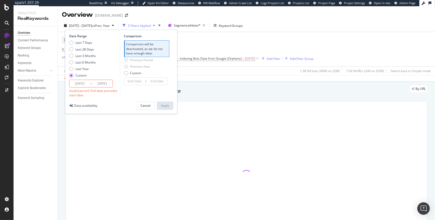
click at [313, 46] on div "Device = All and Country = All and Keywords = All Is New On Current Period = Ye…" at bounding box center [187, 49] width 251 height 26
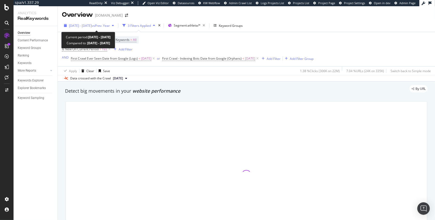
click at [80, 25] on span "[DATE] - [DATE]" at bounding box center [80, 25] width 23 height 4
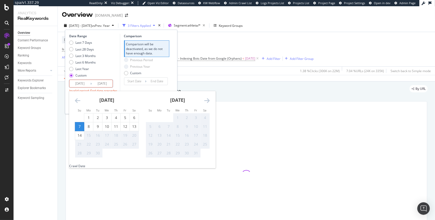
click at [81, 81] on input "[DATE]" at bounding box center [79, 83] width 21 height 7
click at [76, 100] on icon "Move backward to switch to the previous month." at bounding box center [77, 100] width 5 height 6
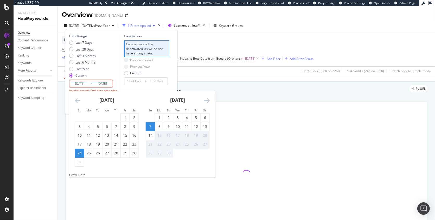
click at [76, 100] on icon "Move backward to switch to the previous month." at bounding box center [77, 100] width 5 height 6
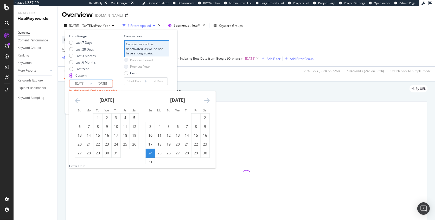
click at [76, 100] on icon "Move backward to switch to the previous month." at bounding box center [77, 100] width 5 height 6
click at [205, 99] on icon "Move forward to switch to the next month." at bounding box center [206, 100] width 5 height 6
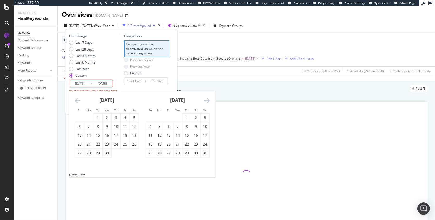
click at [205, 99] on icon "Move forward to switch to the next month." at bounding box center [206, 100] width 5 height 6
click at [92, 127] on div "5" at bounding box center [88, 126] width 9 height 5
type input "[DATE]"
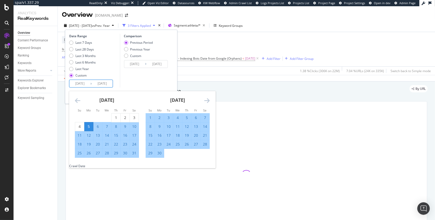
click at [206, 101] on icon "Move forward to switch to the next month." at bounding box center [206, 100] width 5 height 6
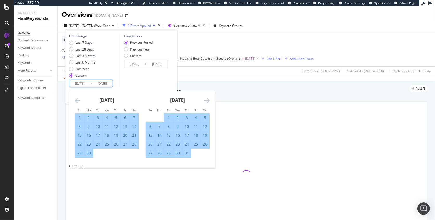
click at [206, 101] on icon "Move forward to switch to the next month." at bounding box center [206, 100] width 5 height 6
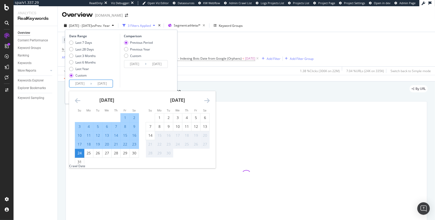
click at [206, 101] on icon "Move forward to switch to the next month." at bounding box center [206, 100] width 5 height 6
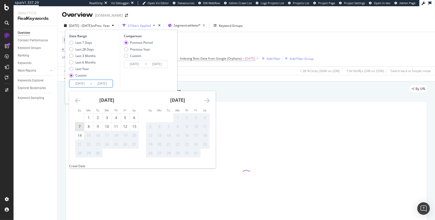
click at [81, 128] on div "7" at bounding box center [79, 126] width 9 height 5
type input "[DATE]"
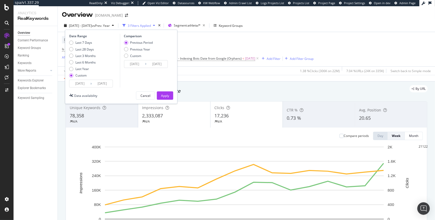
click at [148, 51] on div "Previous Period Previous Year Custom" at bounding box center [138, 50] width 29 height 20
click at [148, 51] on div "Previous Year" at bounding box center [140, 49] width 20 height 4
type input "[DATE]"
click at [168, 96] on div "Apply" at bounding box center [165, 95] width 8 height 4
